Goal: Transaction & Acquisition: Purchase product/service

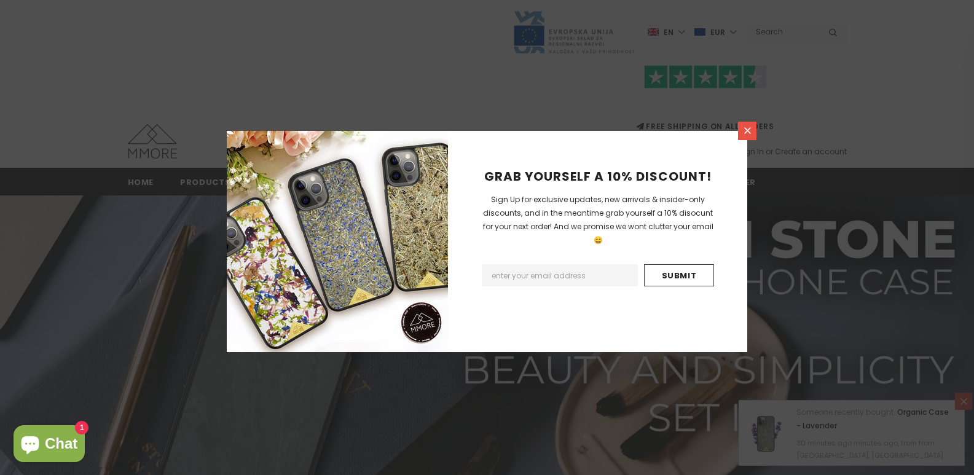
click at [750, 131] on icon at bounding box center [747, 130] width 10 height 10
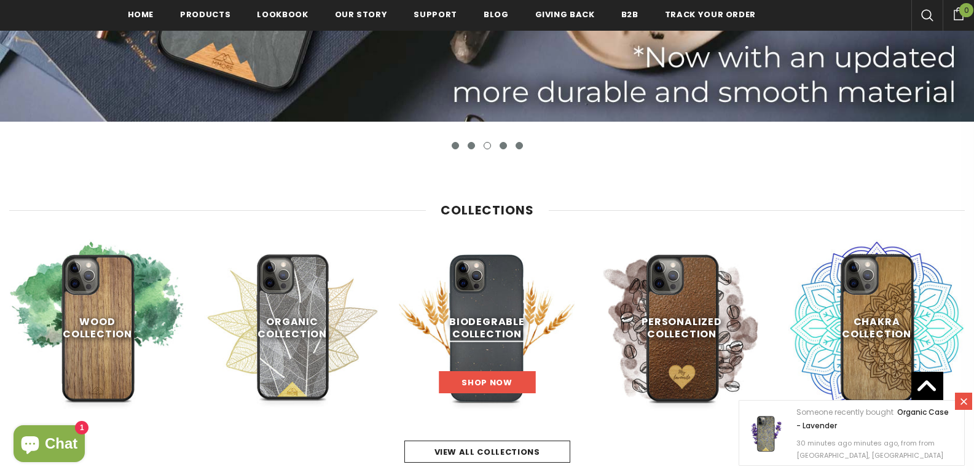
scroll to position [556, 0]
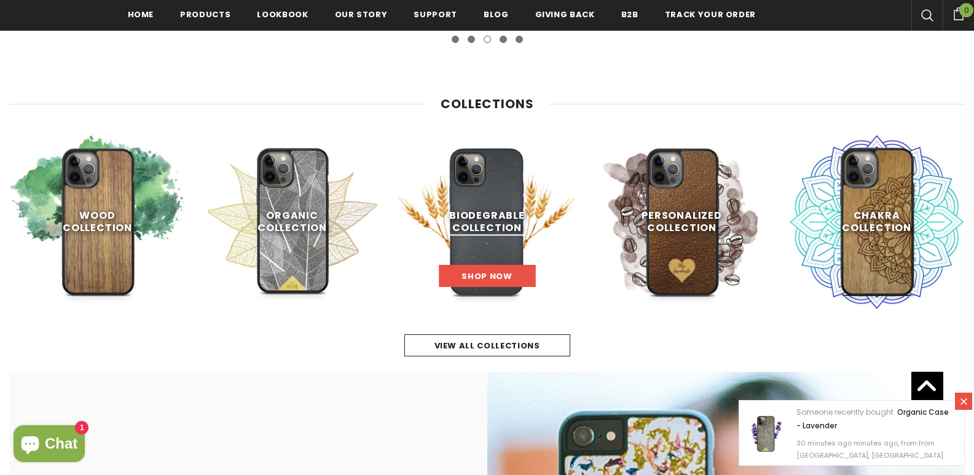
click at [491, 275] on span "Shop Now" at bounding box center [486, 276] width 50 height 12
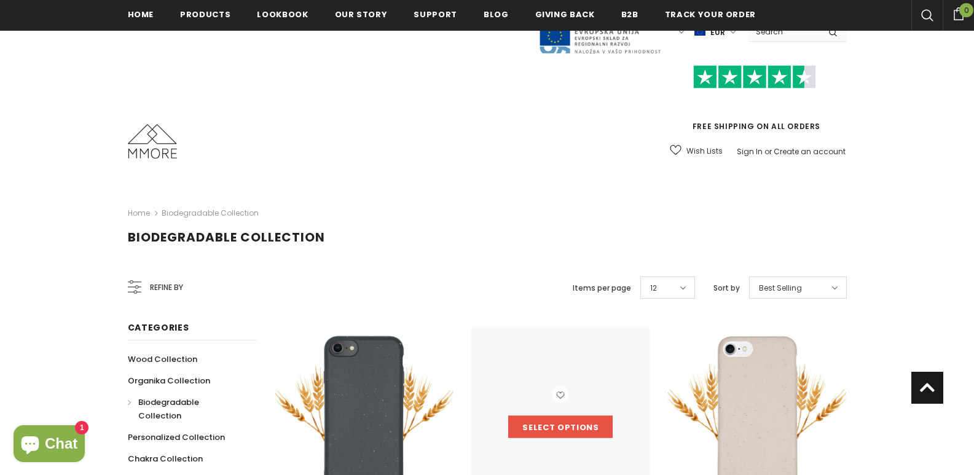
scroll to position [184, 0]
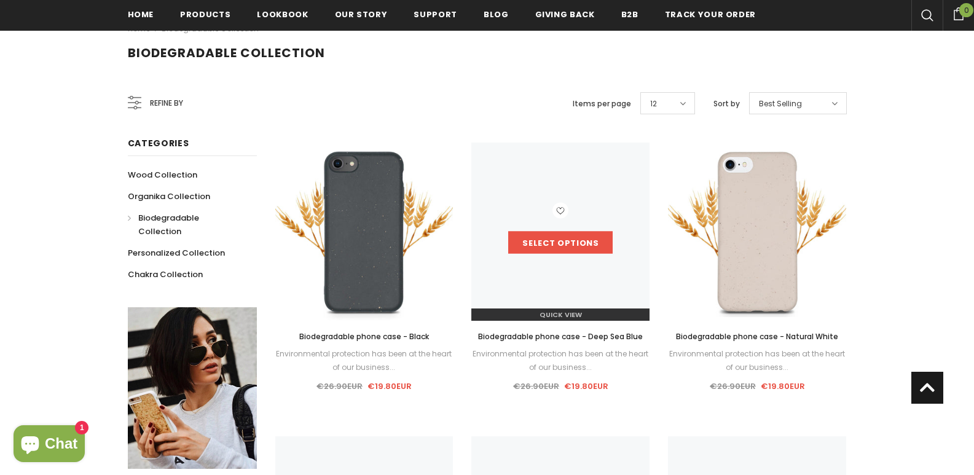
click at [592, 240] on link "Select options" at bounding box center [560, 243] width 104 height 22
